Goal: Browse casually: Explore the website without a specific task or goal

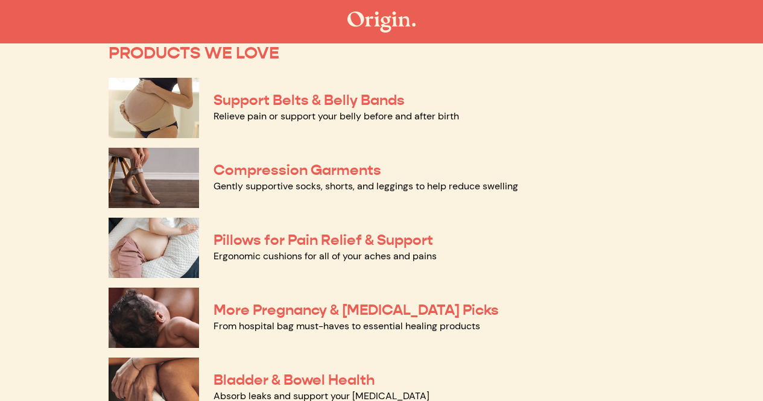
scroll to position [94, 0]
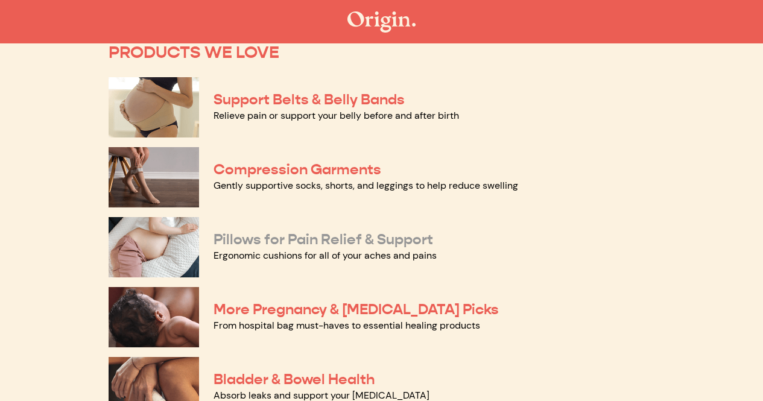
click at [340, 247] on link "Pillows for Pain Relief & Support" at bounding box center [324, 239] width 220 height 18
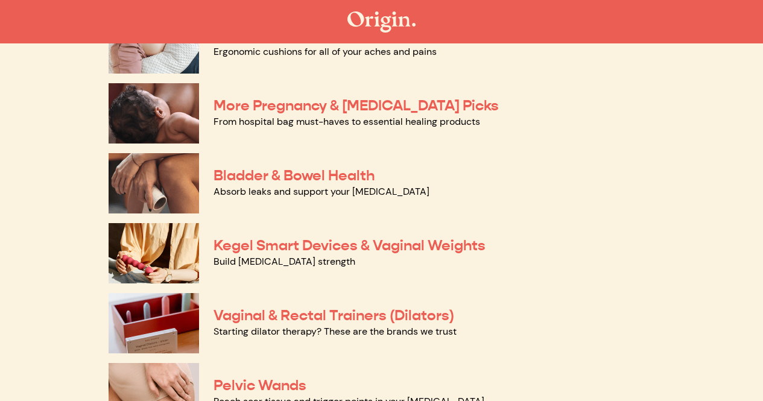
scroll to position [297, 0]
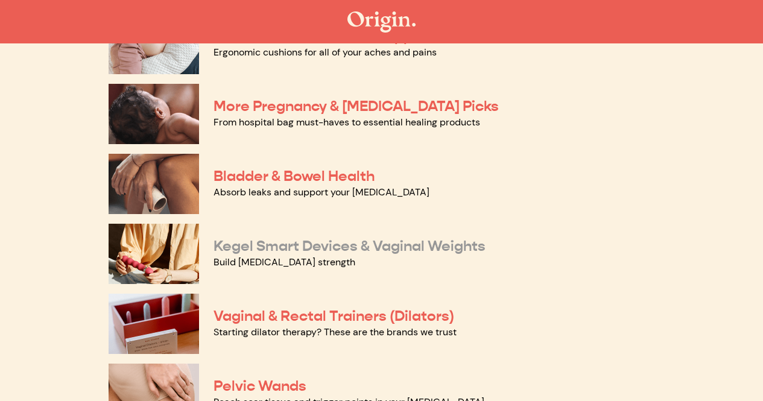
click at [270, 254] on link "Kegel Smart Devices & Vaginal Weights" at bounding box center [350, 246] width 272 height 18
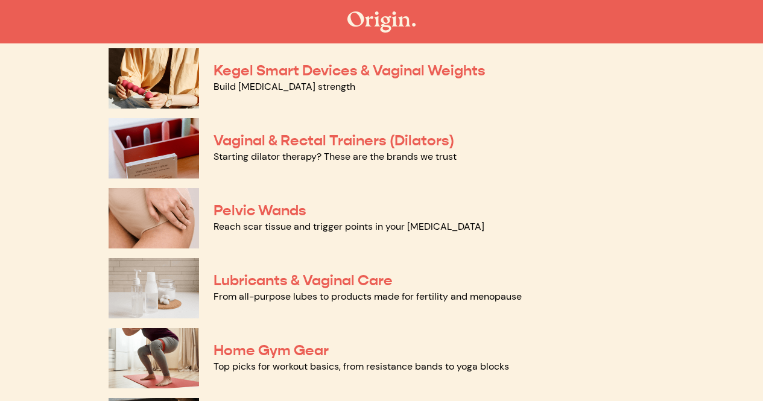
scroll to position [474, 0]
click at [293, 295] on link "From all-purpose lubes to products made for fertility and menopause" at bounding box center [368, 296] width 308 height 13
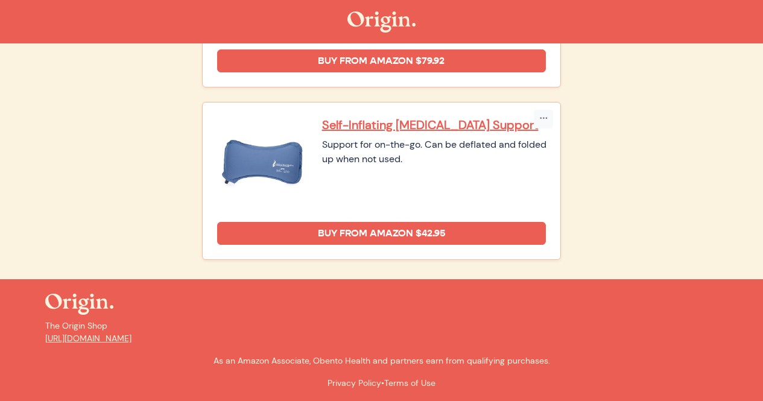
scroll to position [950, 0]
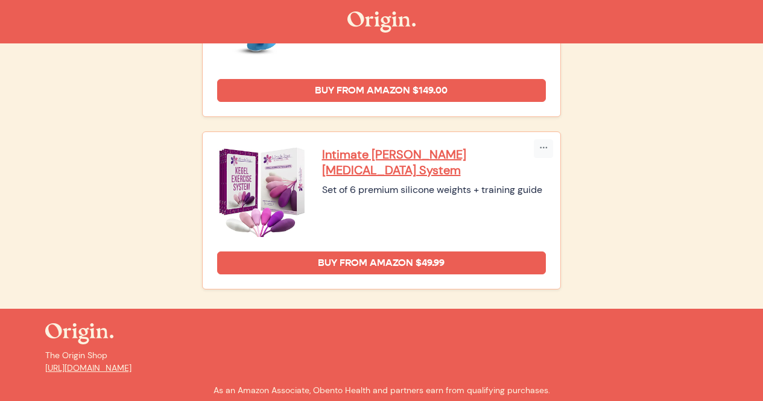
scroll to position [465, 0]
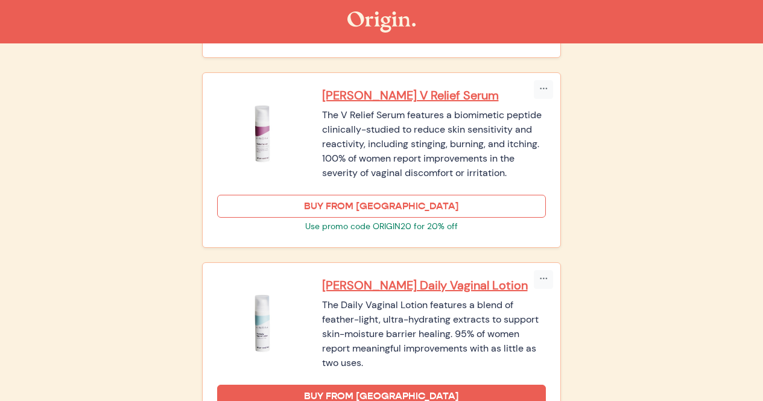
scroll to position [1529, 0]
click at [369, 206] on link "BUY FROM [GEOGRAPHIC_DATA]" at bounding box center [381, 205] width 329 height 23
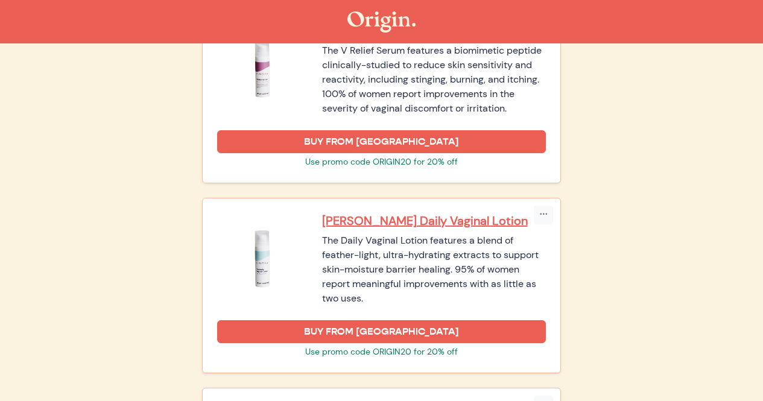
scroll to position [1594, 0]
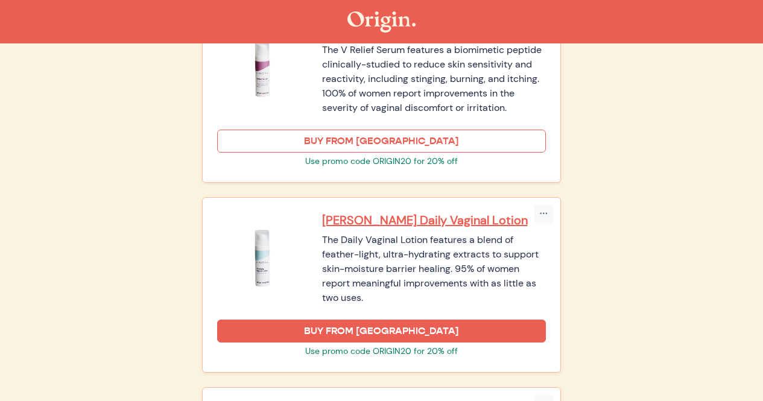
click at [369, 140] on link "BUY FROM KINDRA" at bounding box center [381, 141] width 329 height 23
